Goal: Information Seeking & Learning: Learn about a topic

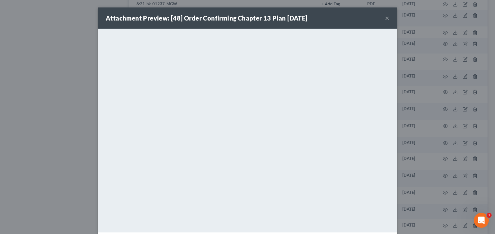
scroll to position [536, 0]
click at [385, 18] on button "×" at bounding box center [387, 17] width 4 height 7
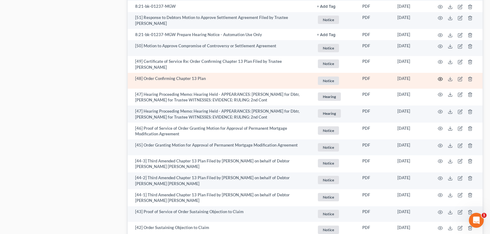
click at [441, 78] on circle "button" at bounding box center [440, 78] width 1 height 1
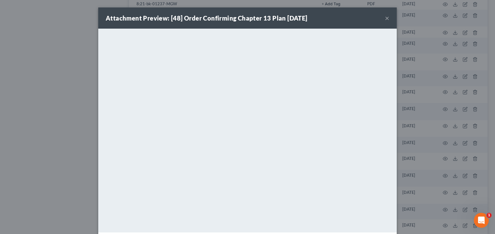
drag, startPoint x: 384, startPoint y: 19, endPoint x: 381, endPoint y: 23, distance: 4.7
click at [385, 19] on button "×" at bounding box center [387, 17] width 4 height 7
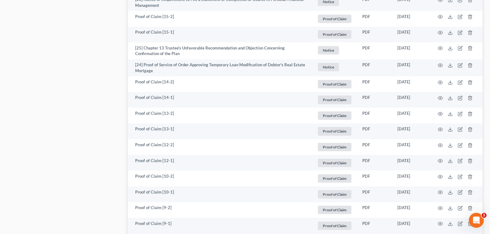
scroll to position [1226, 0]
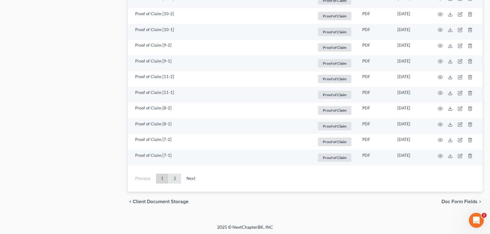
click at [174, 176] on link "2" at bounding box center [175, 178] width 12 height 10
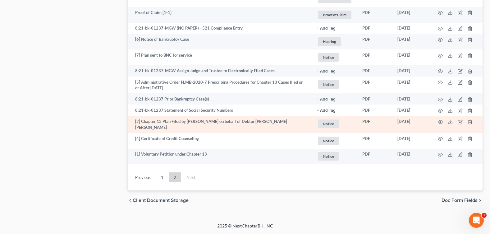
scroll to position [691, 0]
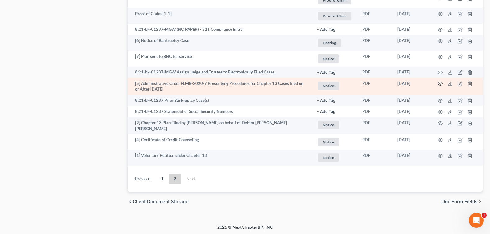
click at [440, 83] on circle "button" at bounding box center [440, 83] width 1 height 1
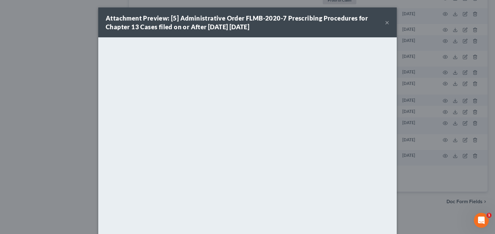
click at [386, 20] on button "×" at bounding box center [387, 22] width 4 height 7
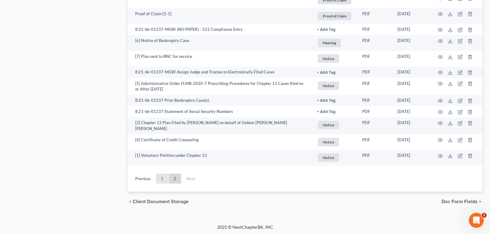
click at [163, 178] on link "1" at bounding box center [162, 178] width 12 height 10
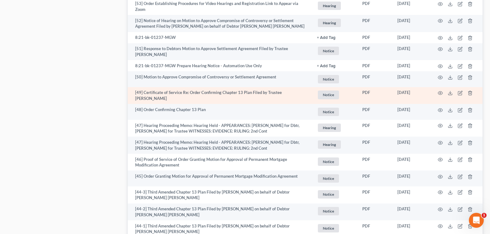
scroll to position [536, 0]
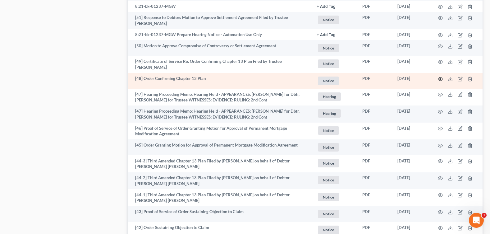
click at [440, 78] on circle "button" at bounding box center [440, 78] width 1 height 1
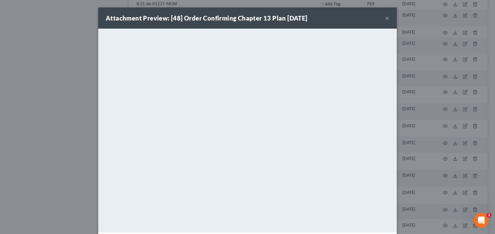
click at [385, 18] on button "×" at bounding box center [387, 17] width 4 height 7
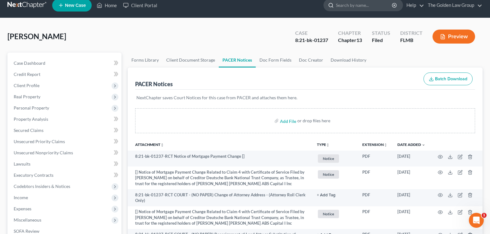
scroll to position [0, 0]
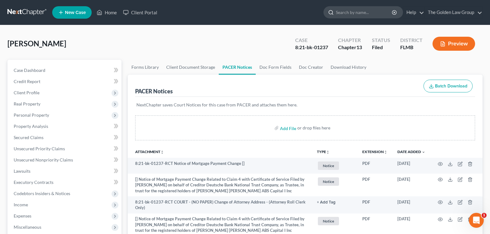
click at [348, 11] on input "search" at bounding box center [364, 13] width 57 height 12
type input "CEDREZ"
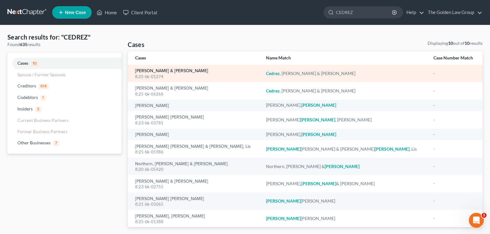
click at [156, 70] on link "[PERSON_NAME] & [PERSON_NAME]" at bounding box center [171, 71] width 73 height 4
click at [156, 71] on link "[PERSON_NAME] & [PERSON_NAME]" at bounding box center [171, 71] width 73 height 4
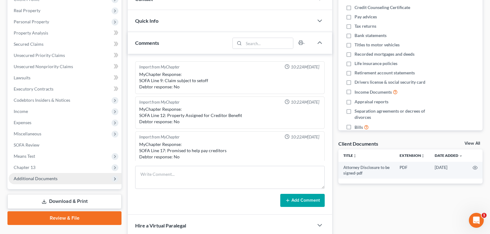
scroll to position [108, 0]
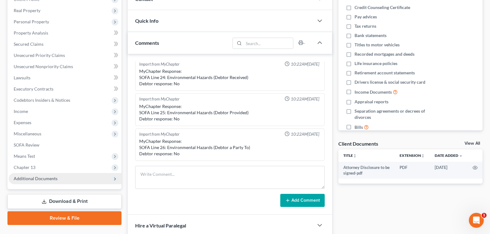
click at [46, 178] on span "Additional Documents" at bounding box center [36, 178] width 44 height 5
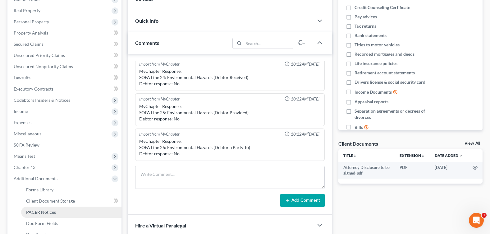
click at [48, 211] on span "PACER Notices" at bounding box center [41, 211] width 30 height 5
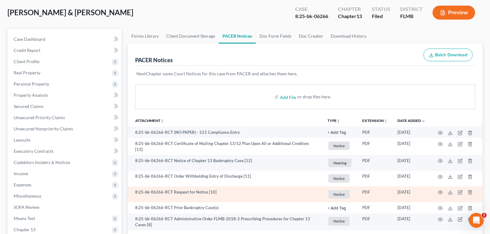
scroll to position [93, 0]
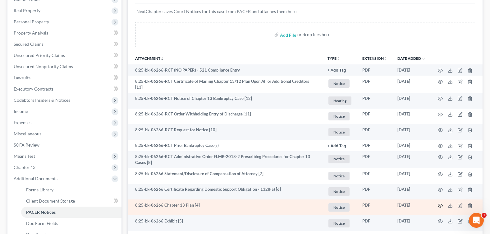
click at [439, 204] on icon "button" at bounding box center [440, 205] width 5 height 5
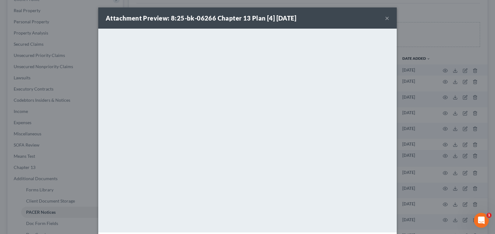
click at [385, 17] on button "×" at bounding box center [387, 17] width 4 height 7
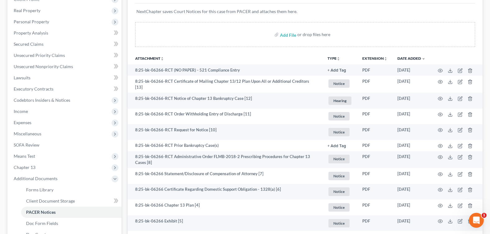
scroll to position [0, 0]
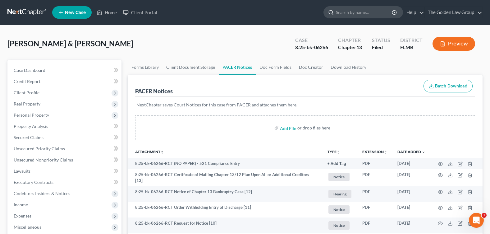
click at [350, 12] on input "search" at bounding box center [364, 13] width 57 height 12
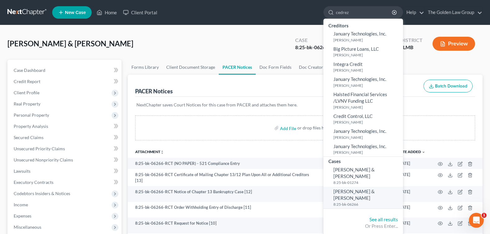
type input "cedrez"
click at [361, 188] on span "[PERSON_NAME] & [PERSON_NAME]" at bounding box center [354, 194] width 41 height 12
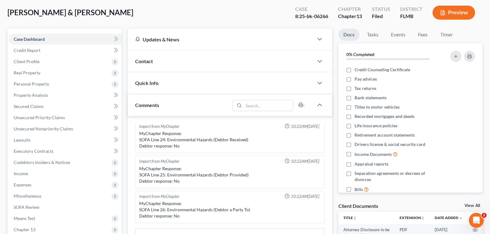
scroll to position [155, 0]
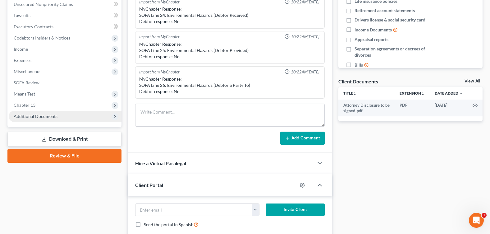
click at [45, 118] on span "Additional Documents" at bounding box center [36, 115] width 44 height 5
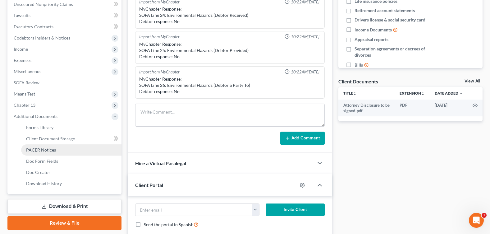
click at [56, 148] on link "PACER Notices" at bounding box center [71, 149] width 100 height 11
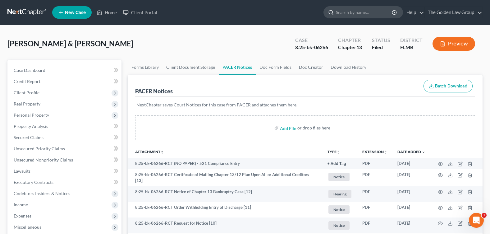
click at [361, 16] on input "search" at bounding box center [364, 13] width 57 height 12
type input "[PERSON_NAME]"
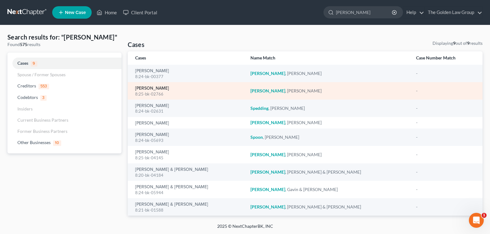
click at [154, 87] on link "[PERSON_NAME]" at bounding box center [152, 88] width 34 height 4
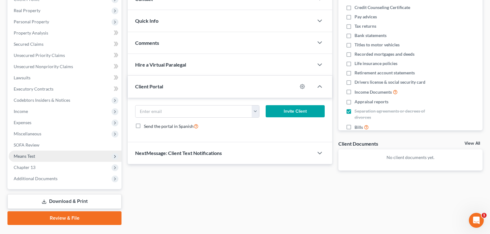
scroll to position [108, 0]
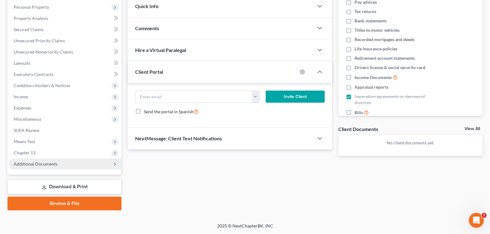
click at [56, 166] on span "Additional Documents" at bounding box center [36, 163] width 44 height 5
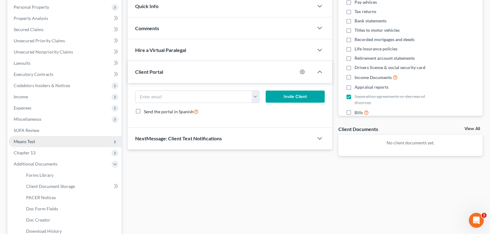
click at [42, 144] on span "Means Test" at bounding box center [65, 141] width 113 height 11
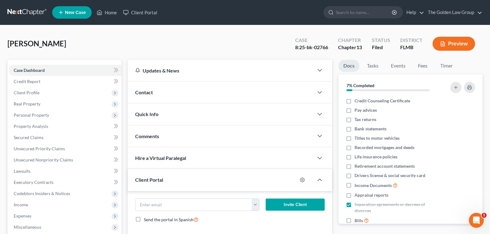
scroll to position [124, 0]
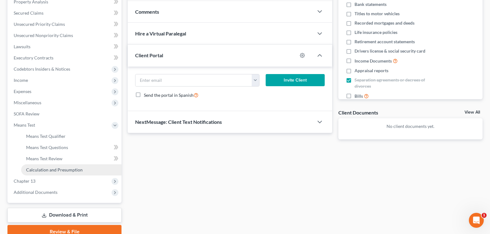
click at [67, 170] on span "Calculation and Presumption" at bounding box center [54, 169] width 57 height 5
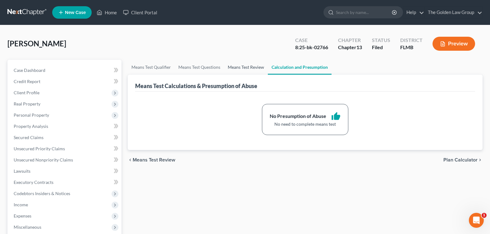
drag, startPoint x: 253, startPoint y: 68, endPoint x: 237, endPoint y: 70, distance: 15.6
click at [252, 68] on link "Means Test Review" at bounding box center [246, 67] width 44 height 15
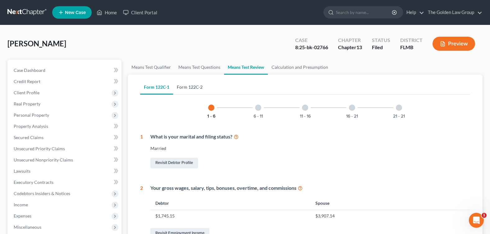
click at [186, 88] on link "Form 122C-2" at bounding box center [189, 87] width 33 height 15
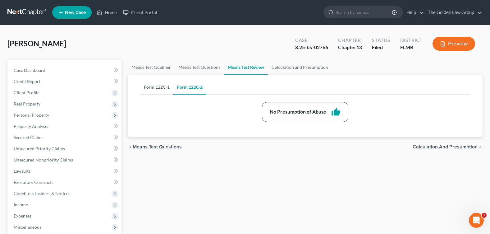
click at [151, 89] on link "Form 122C-1" at bounding box center [156, 87] width 33 height 15
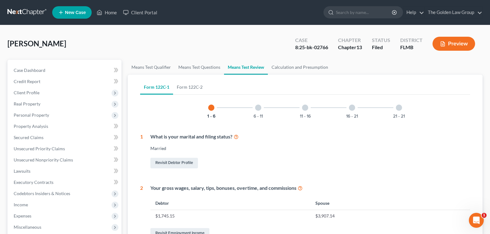
click at [398, 108] on div at bounding box center [399, 107] width 6 height 6
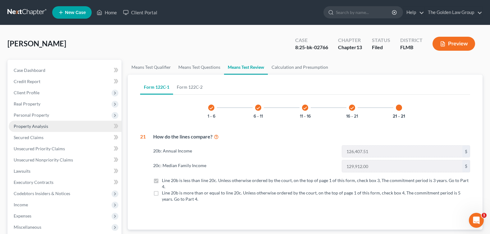
click at [35, 123] on link "Property Analysis" at bounding box center [65, 126] width 113 height 11
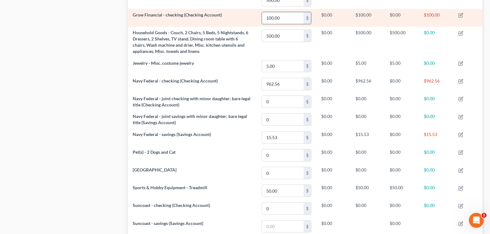
scroll to position [267, 0]
